Goal: Find specific page/section: Find specific page/section

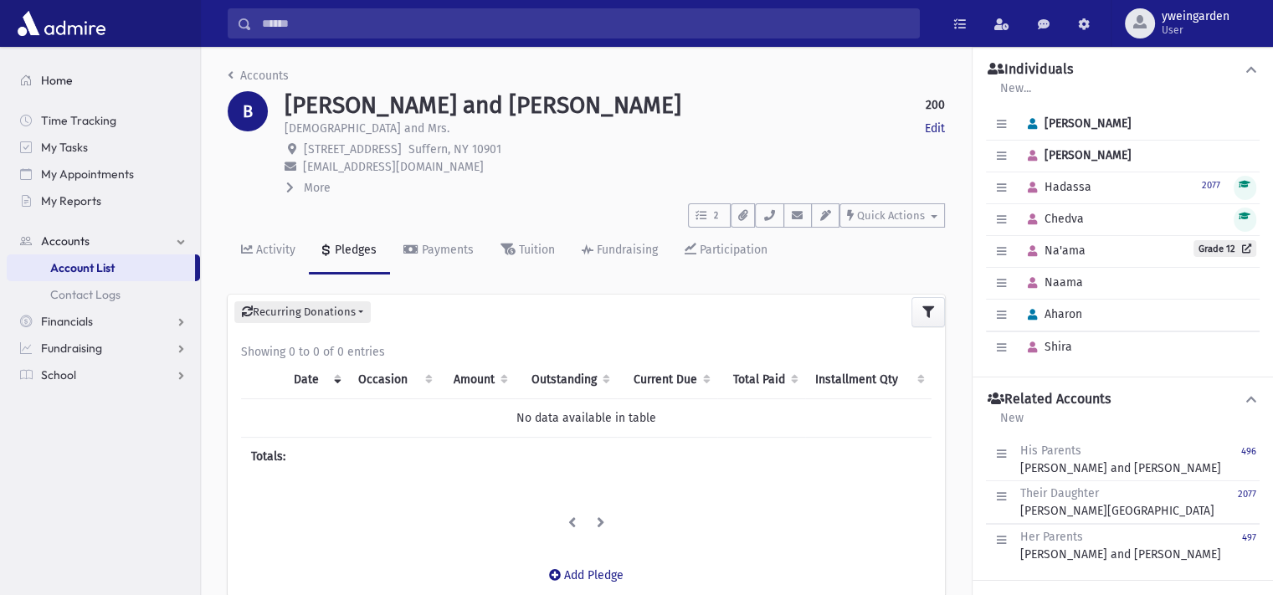
click at [44, 80] on span "Home" at bounding box center [57, 80] width 32 height 15
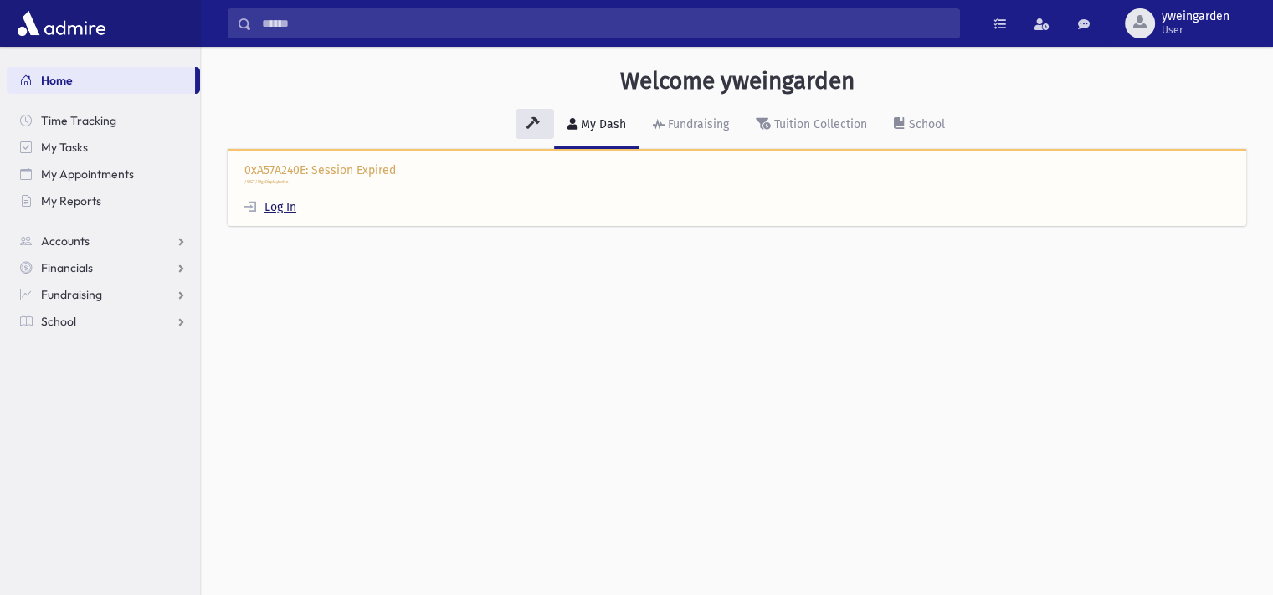
click at [291, 200] on link "Log In" at bounding box center [270, 207] width 52 height 14
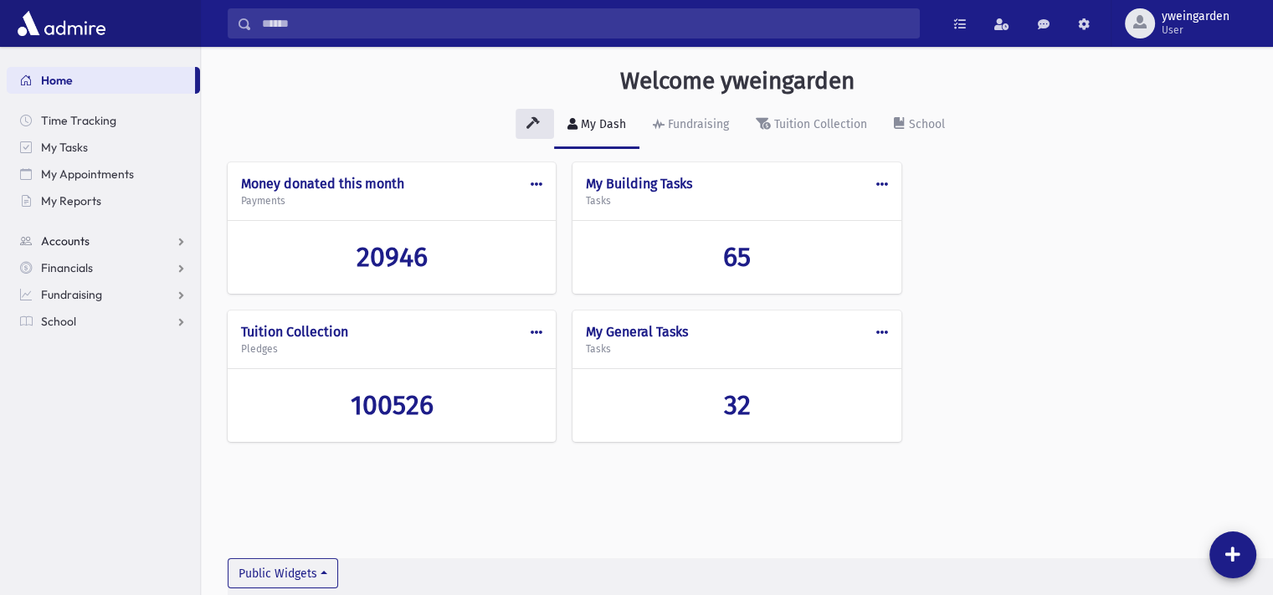
click at [80, 233] on span "Accounts" at bounding box center [65, 240] width 49 height 15
click at [84, 263] on span "Account List" at bounding box center [82, 267] width 64 height 15
